Goal: Obtain resource: Obtain resource

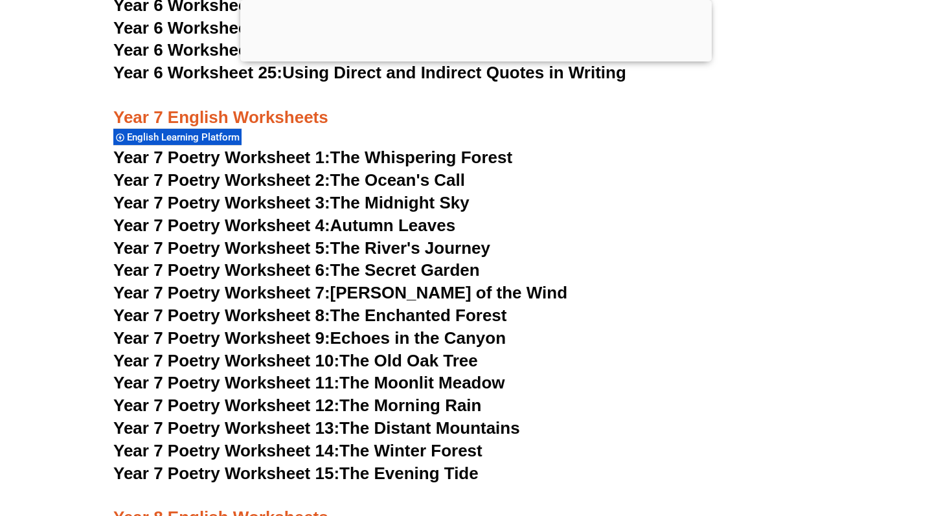
scroll to position [8201, 0]
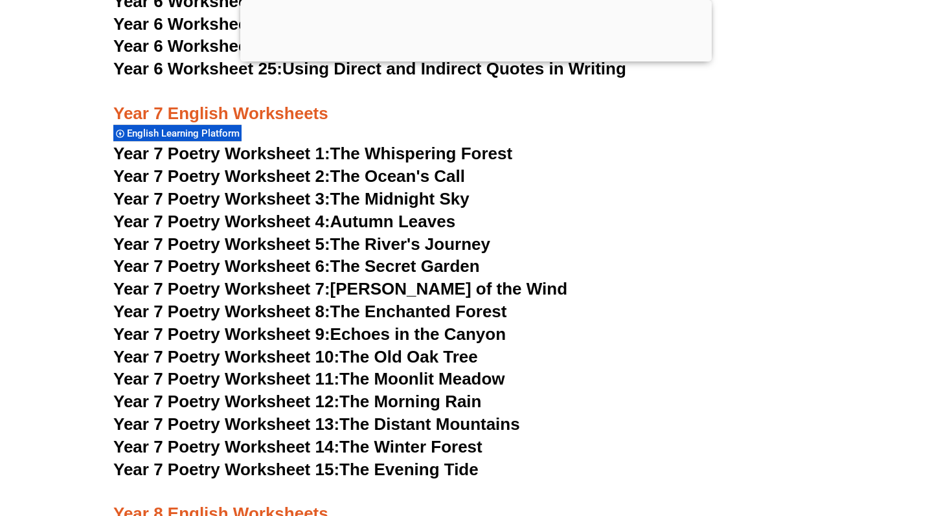
click at [242, 144] on span "Year 7 Poetry Worksheet 1:" at bounding box center [221, 153] width 217 height 19
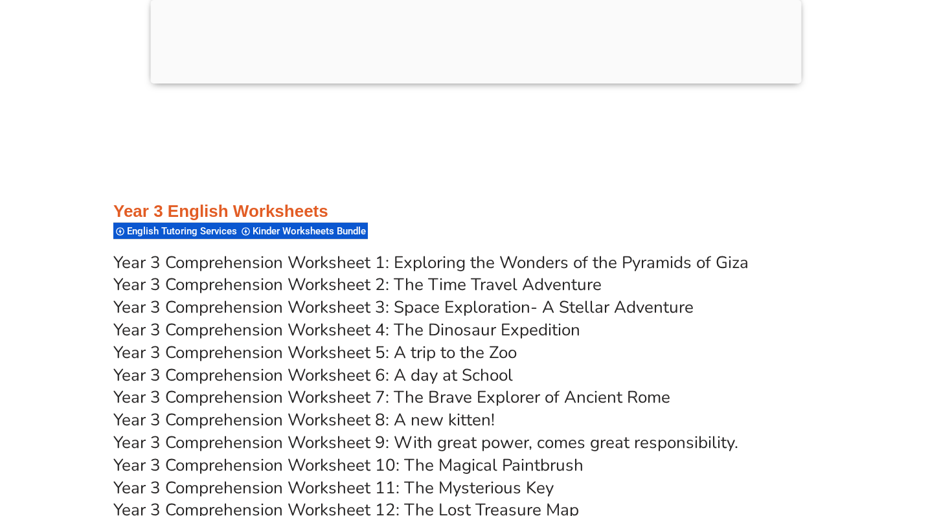
scroll to position [4191, 0]
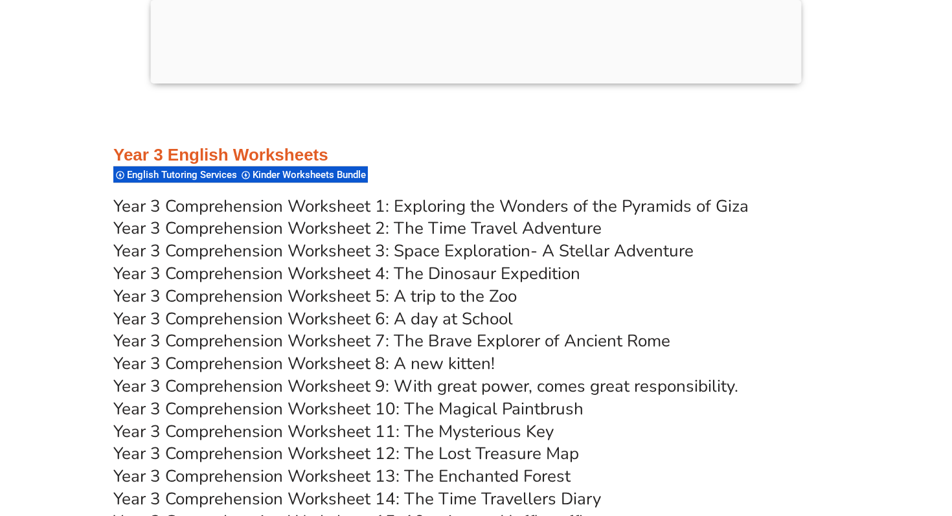
click at [333, 206] on link "Year 3 Comprehension Worksheet 1: Exploring the Wonders of the Pyramids of Giza" at bounding box center [430, 206] width 635 height 23
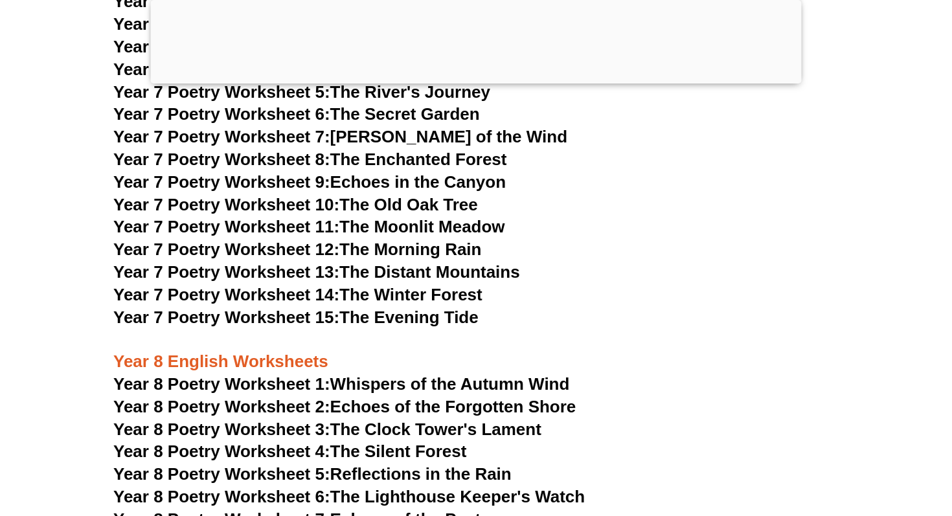
scroll to position [8413, 0]
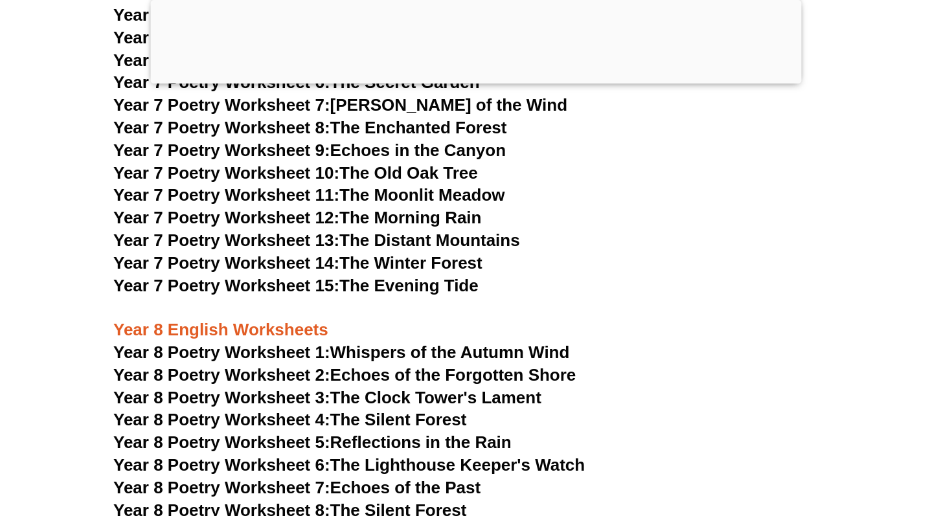
click at [283, 342] on span "Year 8 Poetry Worksheet 1:" at bounding box center [221, 351] width 217 height 19
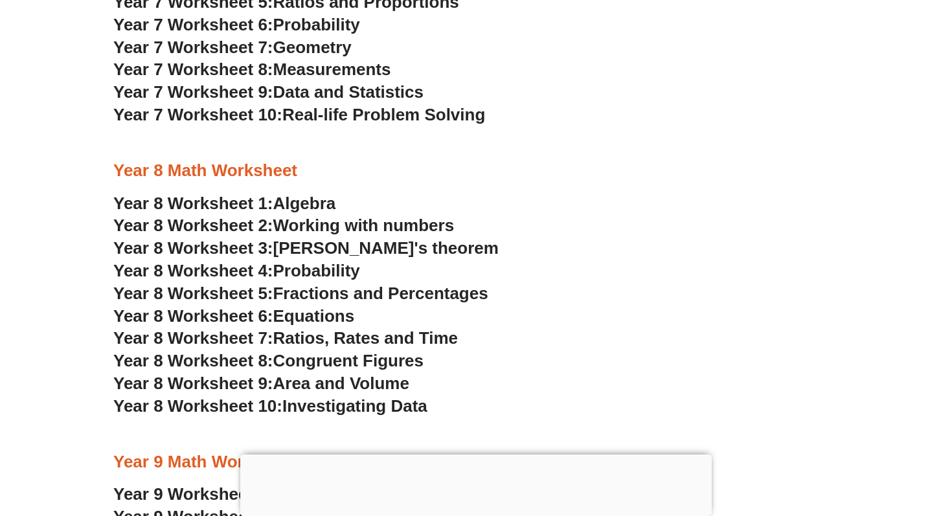
scroll to position [4073, 0]
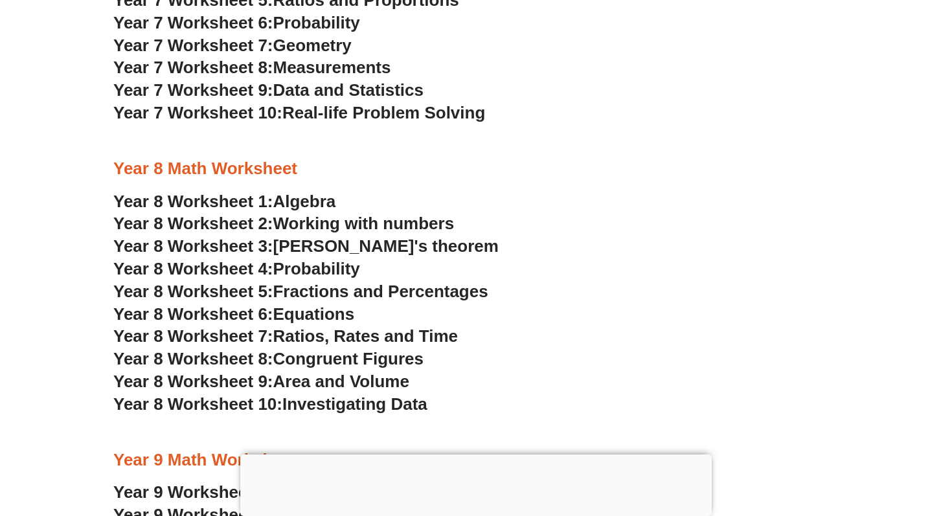
click at [259, 203] on span "Year 8 Worksheet 1:" at bounding box center [193, 201] width 160 height 19
